Goal: Information Seeking & Learning: Learn about a topic

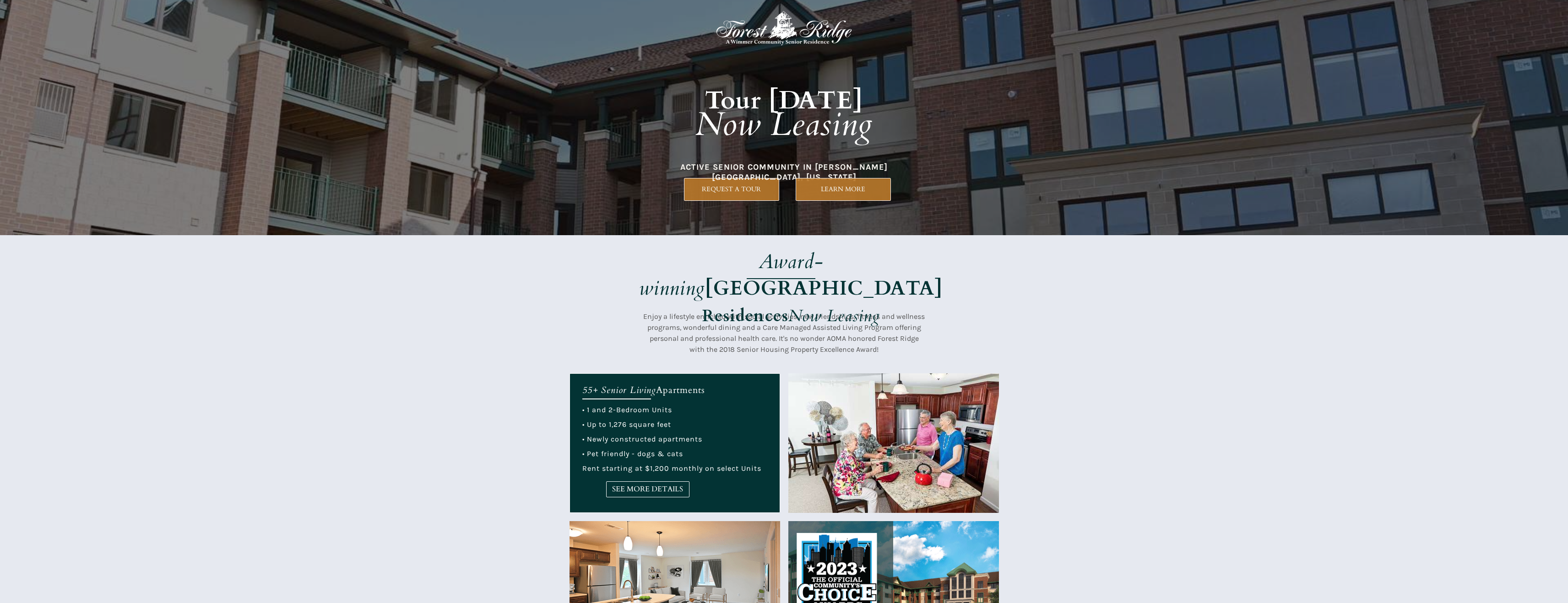
click at [873, 520] on div at bounding box center [784, 607] width 429 height 468
drag, startPoint x: 130, startPoint y: 305, endPoint x: 97, endPoint y: 287, distance: 37.6
click at [147, 316] on div at bounding box center [784, 304] width 1568 height 138
click at [297, 370] on div at bounding box center [784, 304] width 1568 height 138
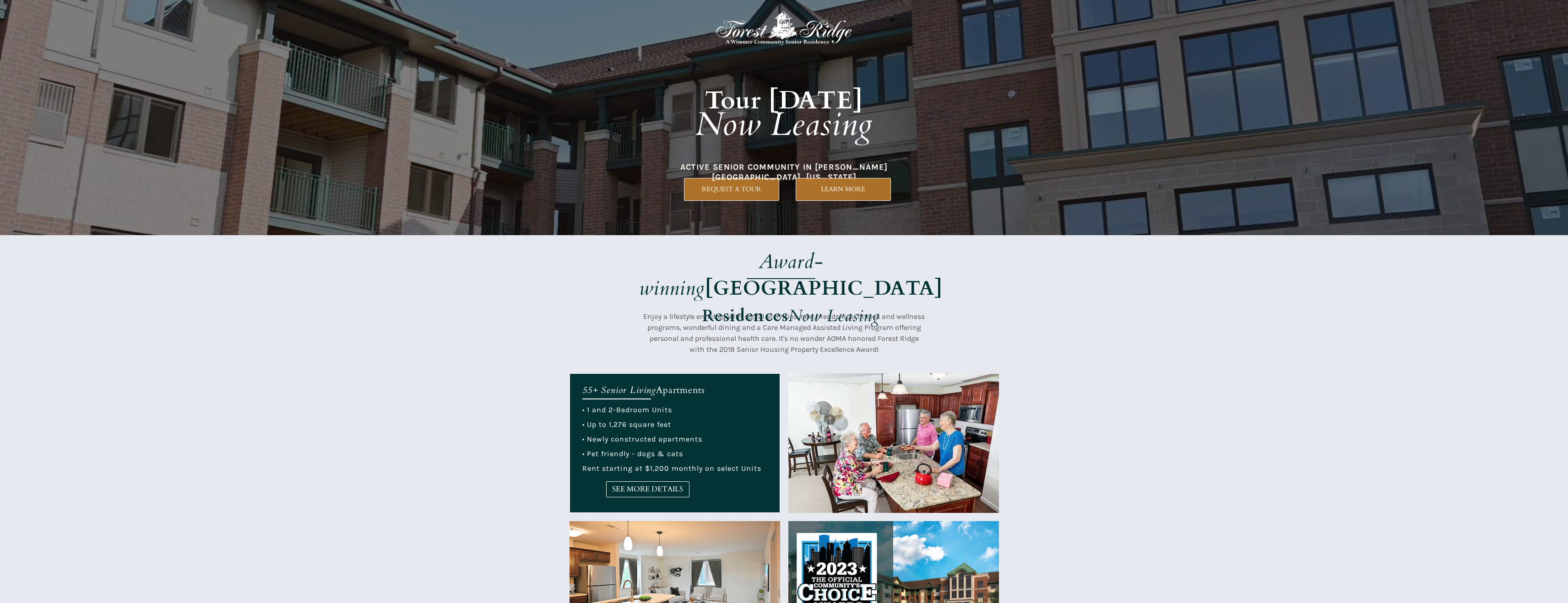
drag, startPoint x: 1508, startPoint y: 489, endPoint x: 1550, endPoint y: 554, distance: 77.4
click at [654, 434] on div "• 1 and 2-Bedroom Units • Up to 1,276 square feet • Newly constructed apartment…" at bounding box center [674, 439] width 184 height 66
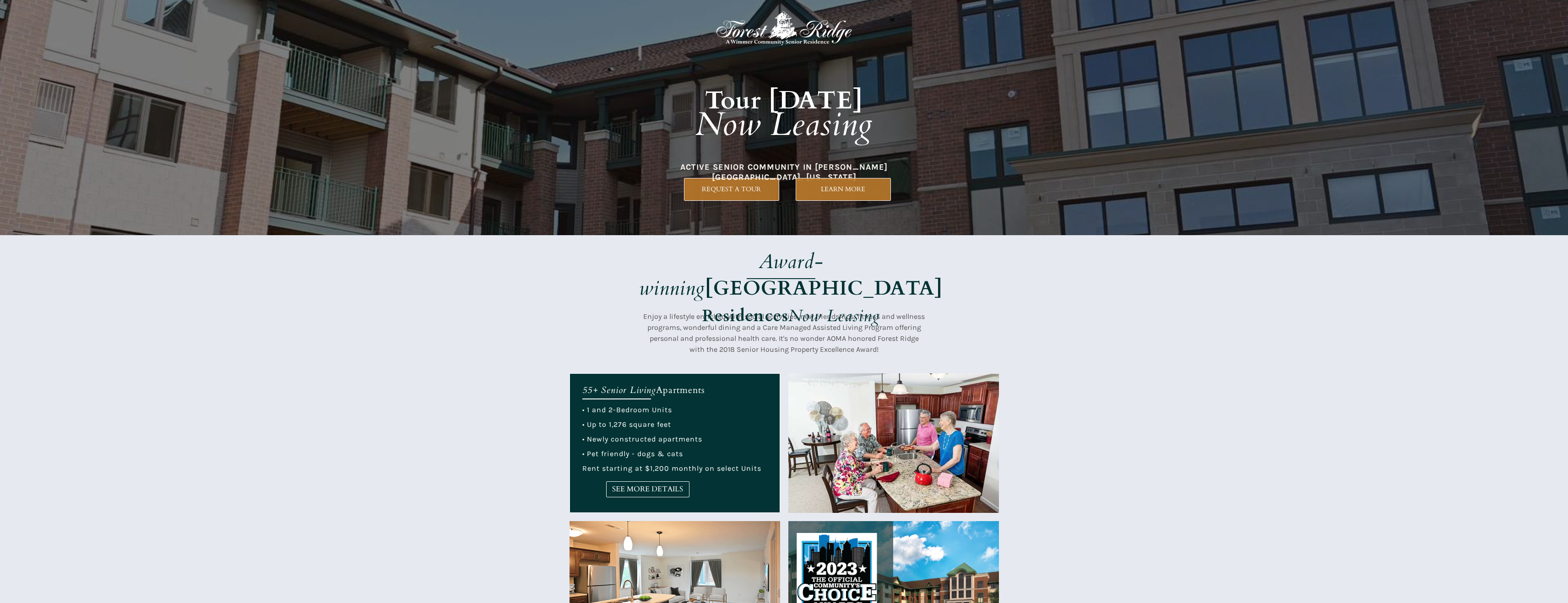
drag, startPoint x: 144, startPoint y: 518, endPoint x: 142, endPoint y: 537, distance: 19.1
